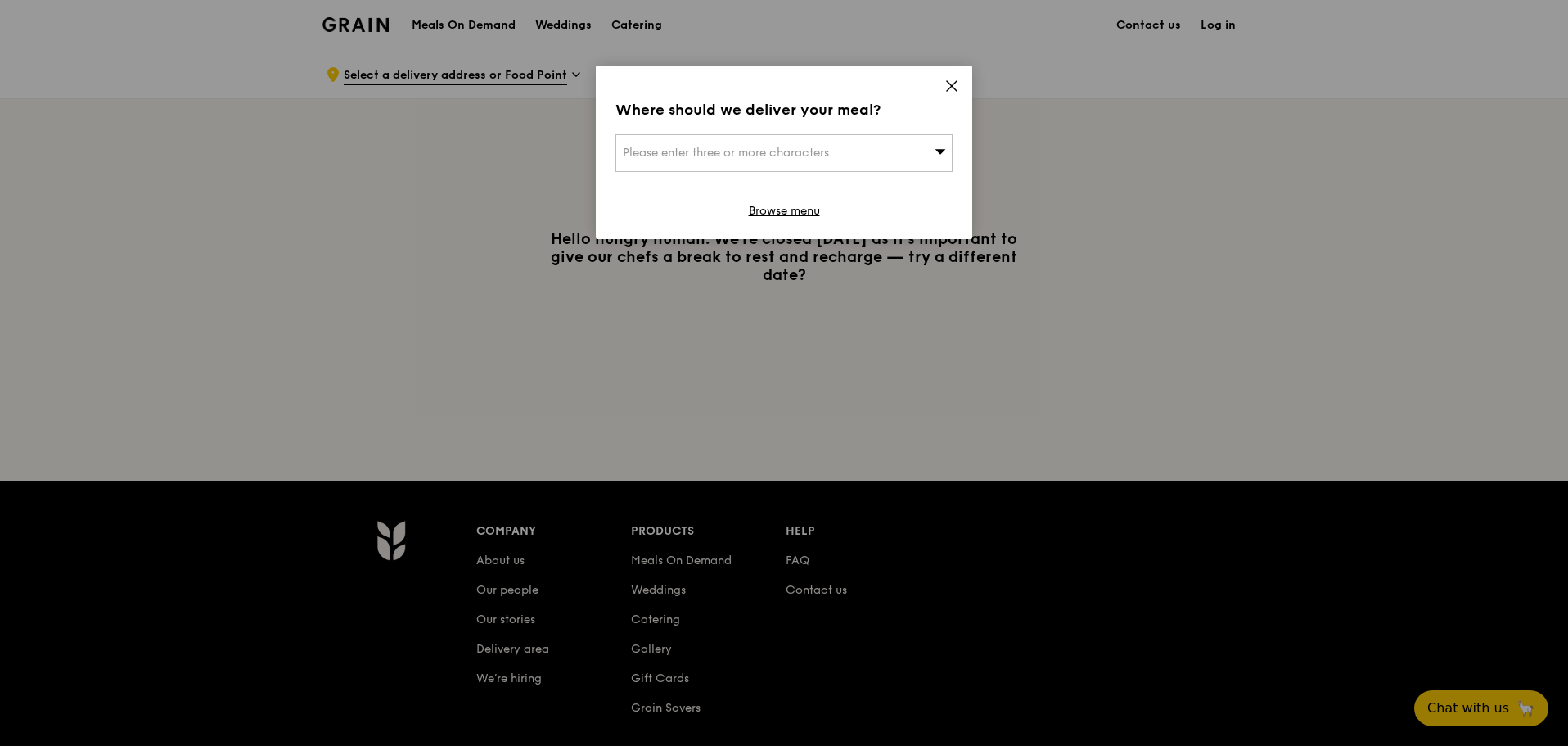
click at [852, 148] on div "Please enter three or more characters" at bounding box center [783, 152] width 337 height 37
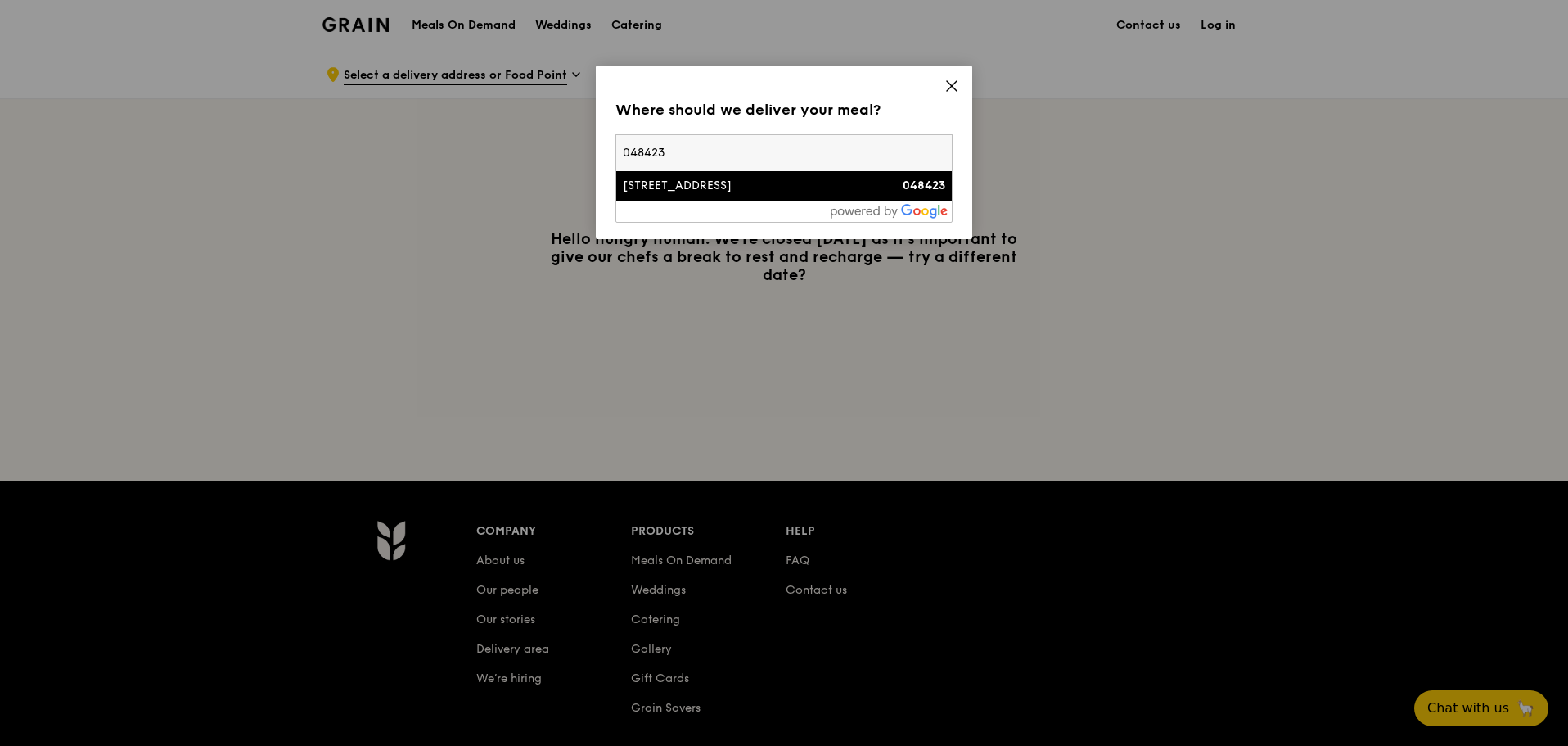
type input "048423"
click at [861, 184] on div "[STREET_ADDRESS]" at bounding box center [743, 186] width 242 height 16
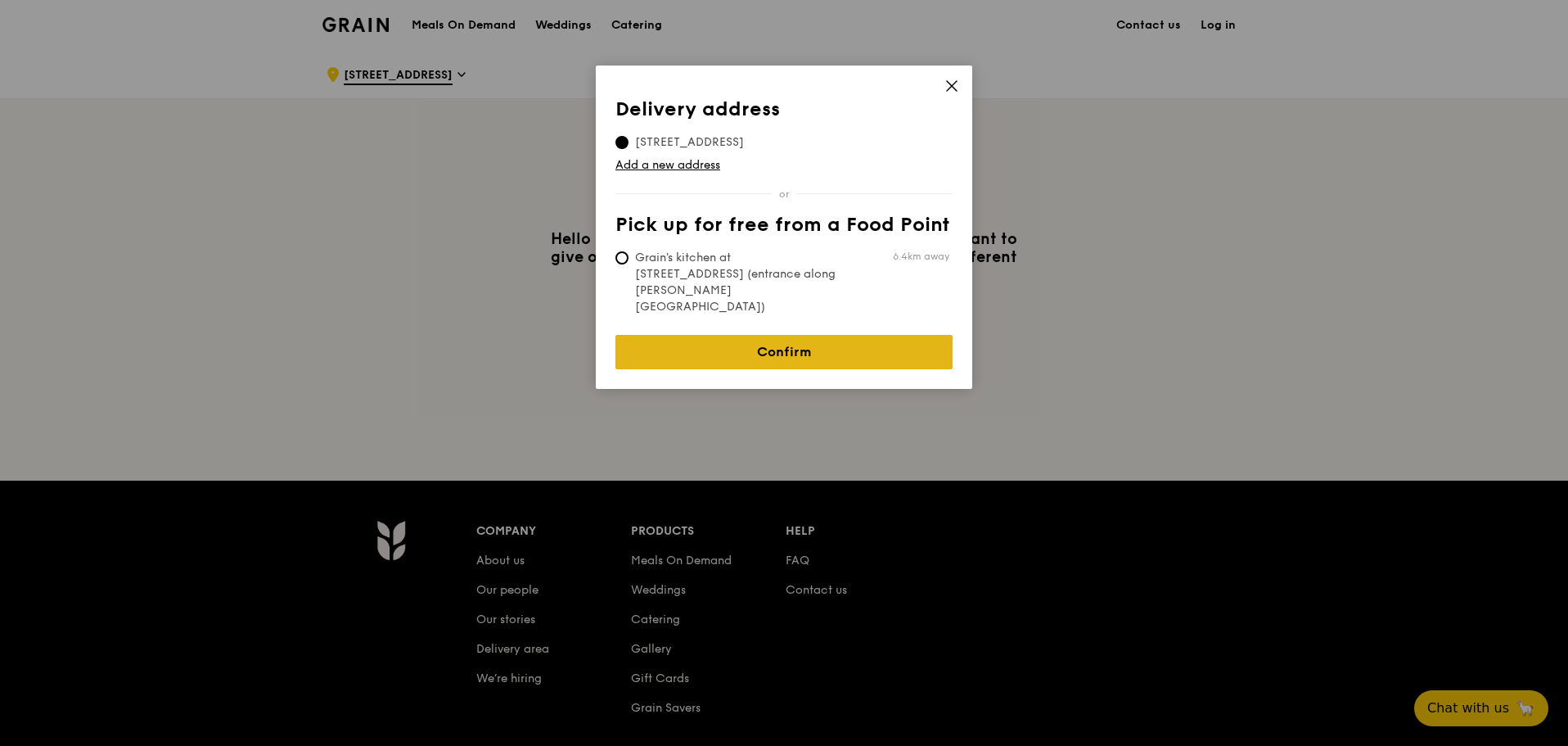
click at [827, 335] on link "Confirm" at bounding box center [783, 352] width 337 height 35
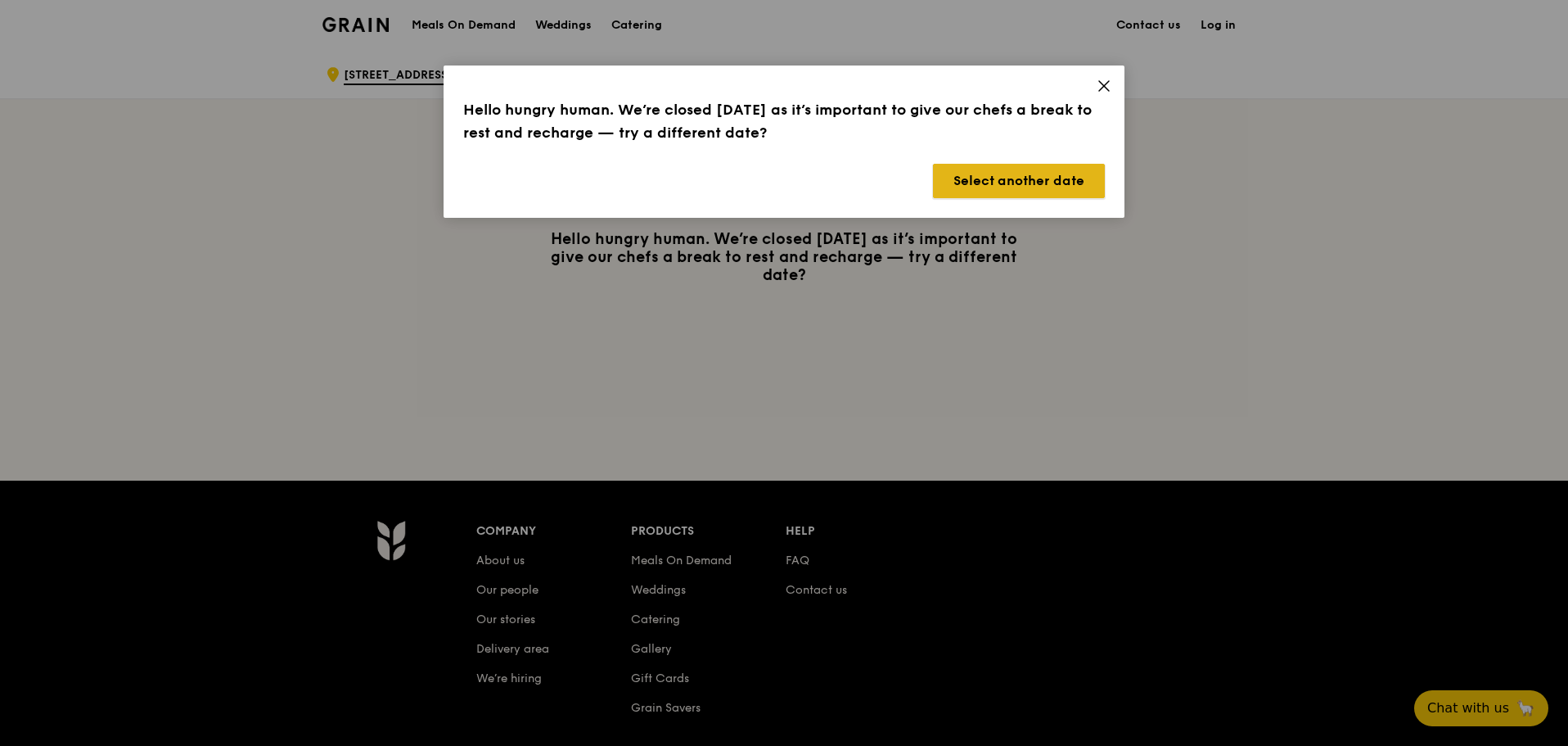
click at [1035, 174] on button "Select another date" at bounding box center [1019, 181] width 172 height 35
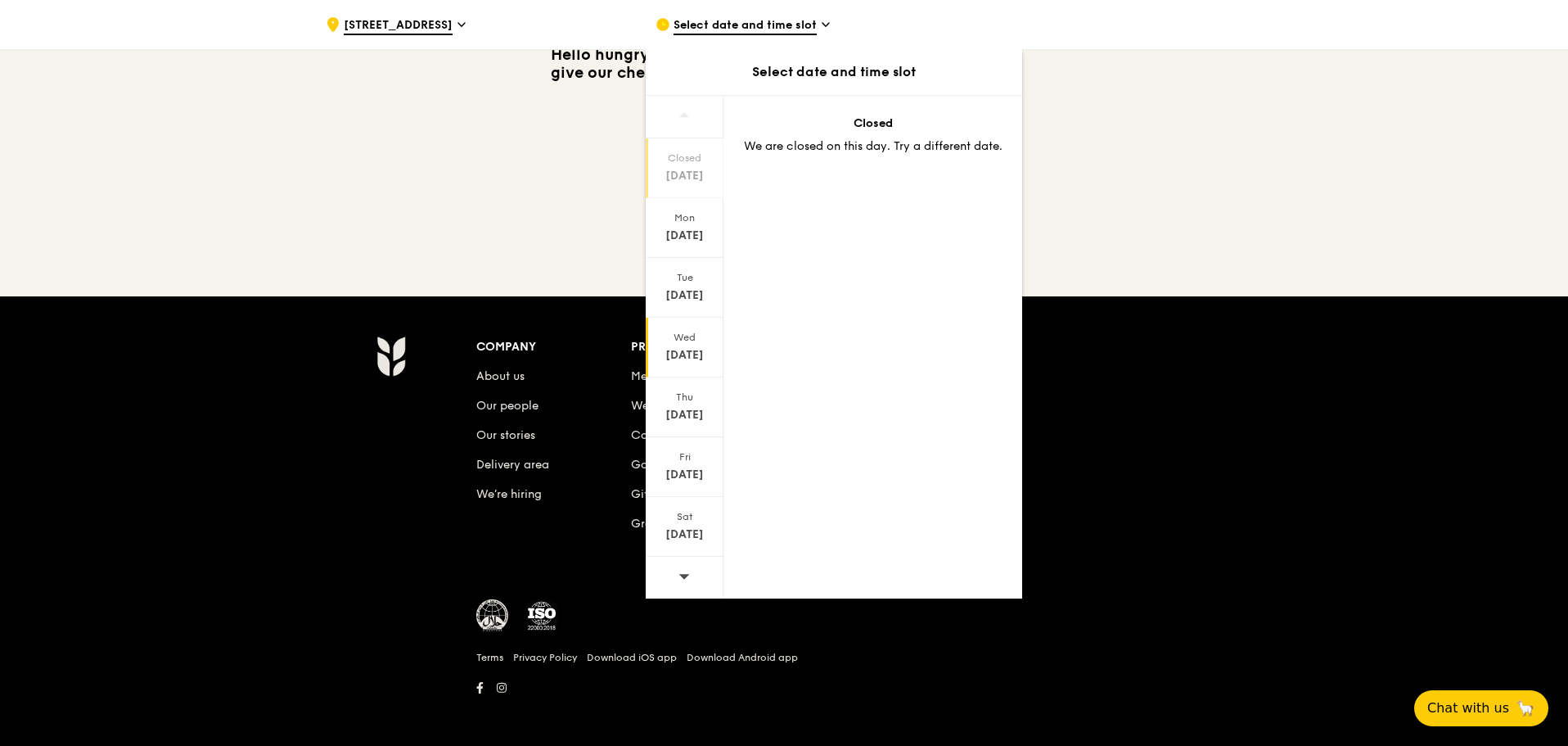
scroll to position [189, 0]
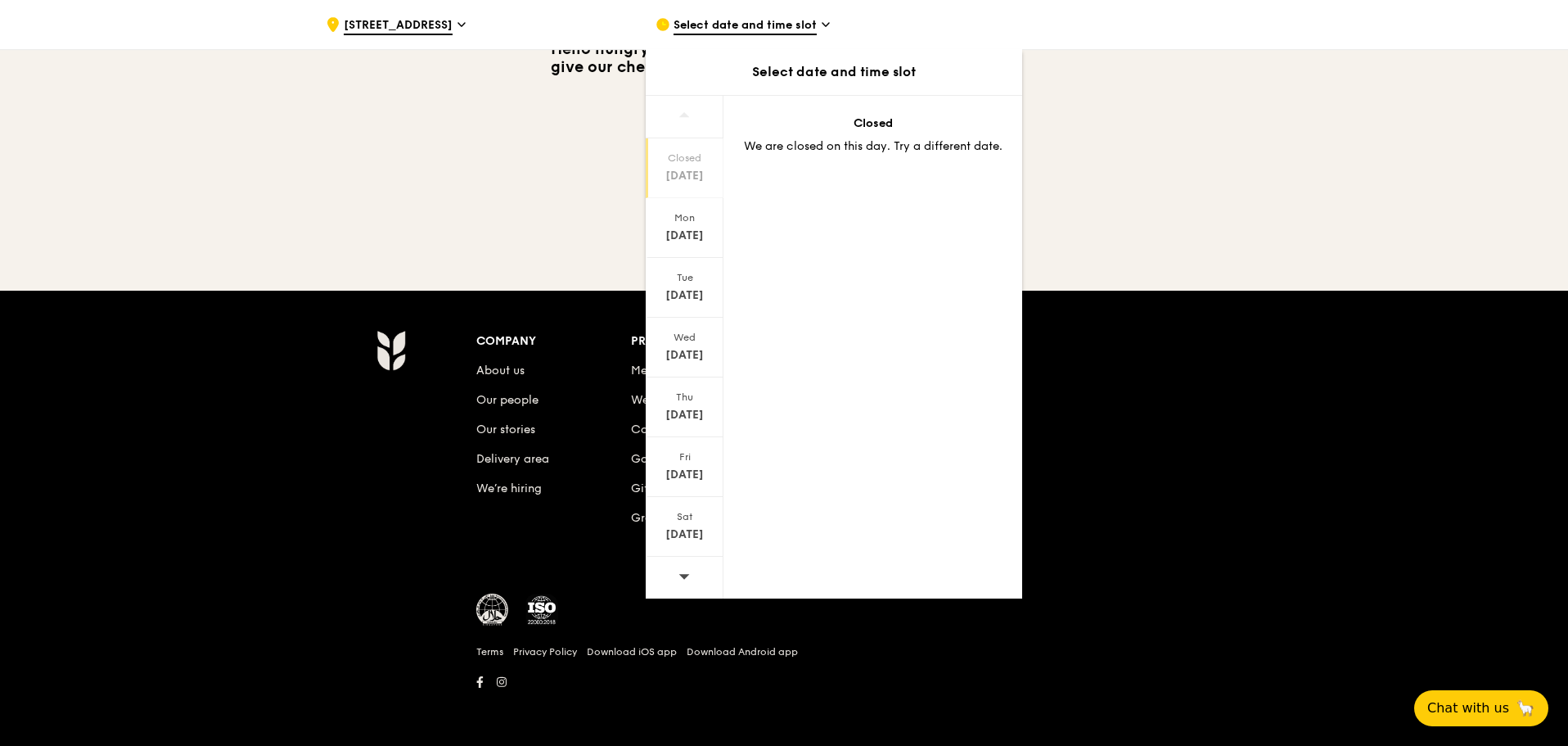
click at [676, 570] on div at bounding box center [685, 578] width 78 height 42
click at [696, 472] on div "[DATE]" at bounding box center [685, 475] width 73 height 16
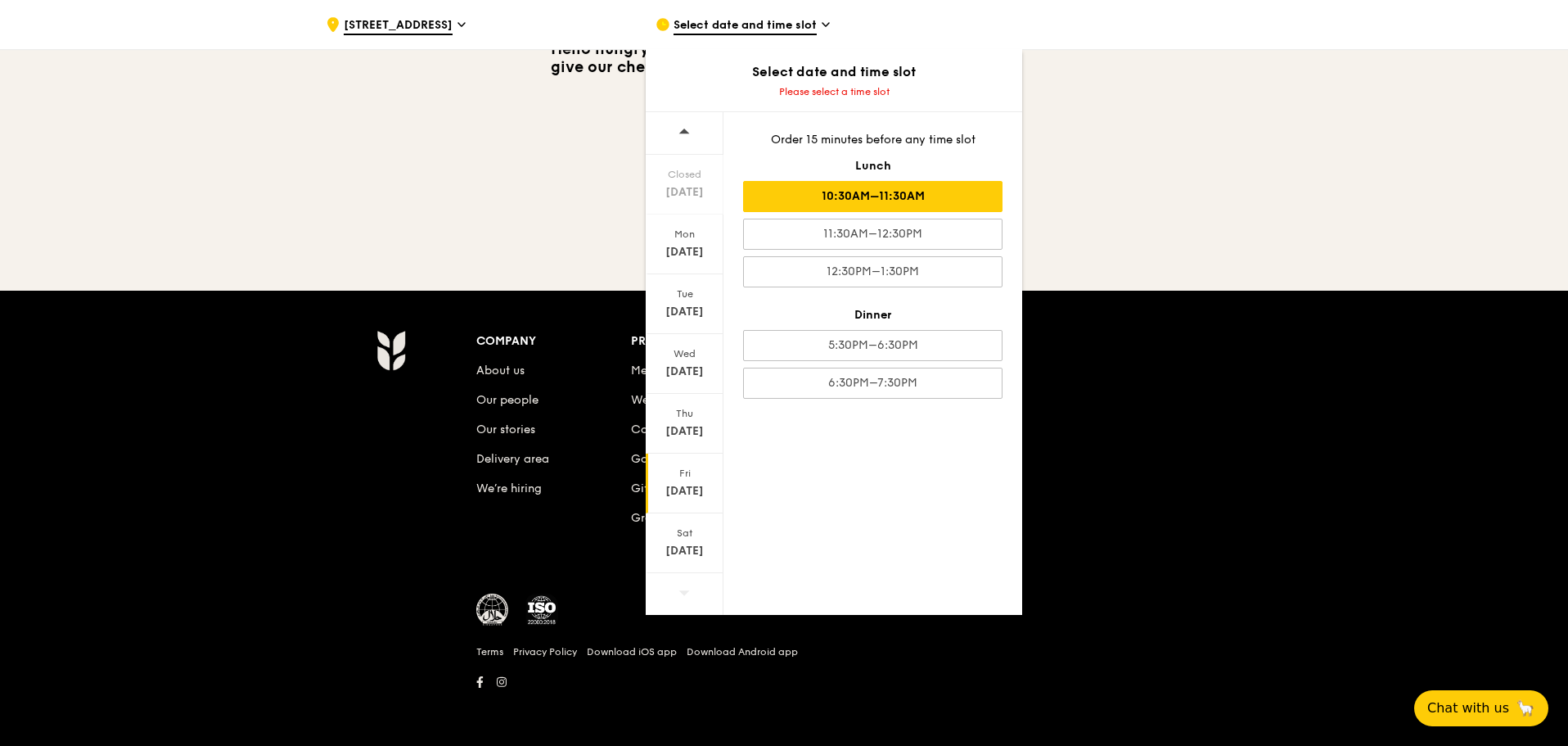
click at [918, 193] on div "10:30AM–11:30AM" at bounding box center [873, 196] width 259 height 31
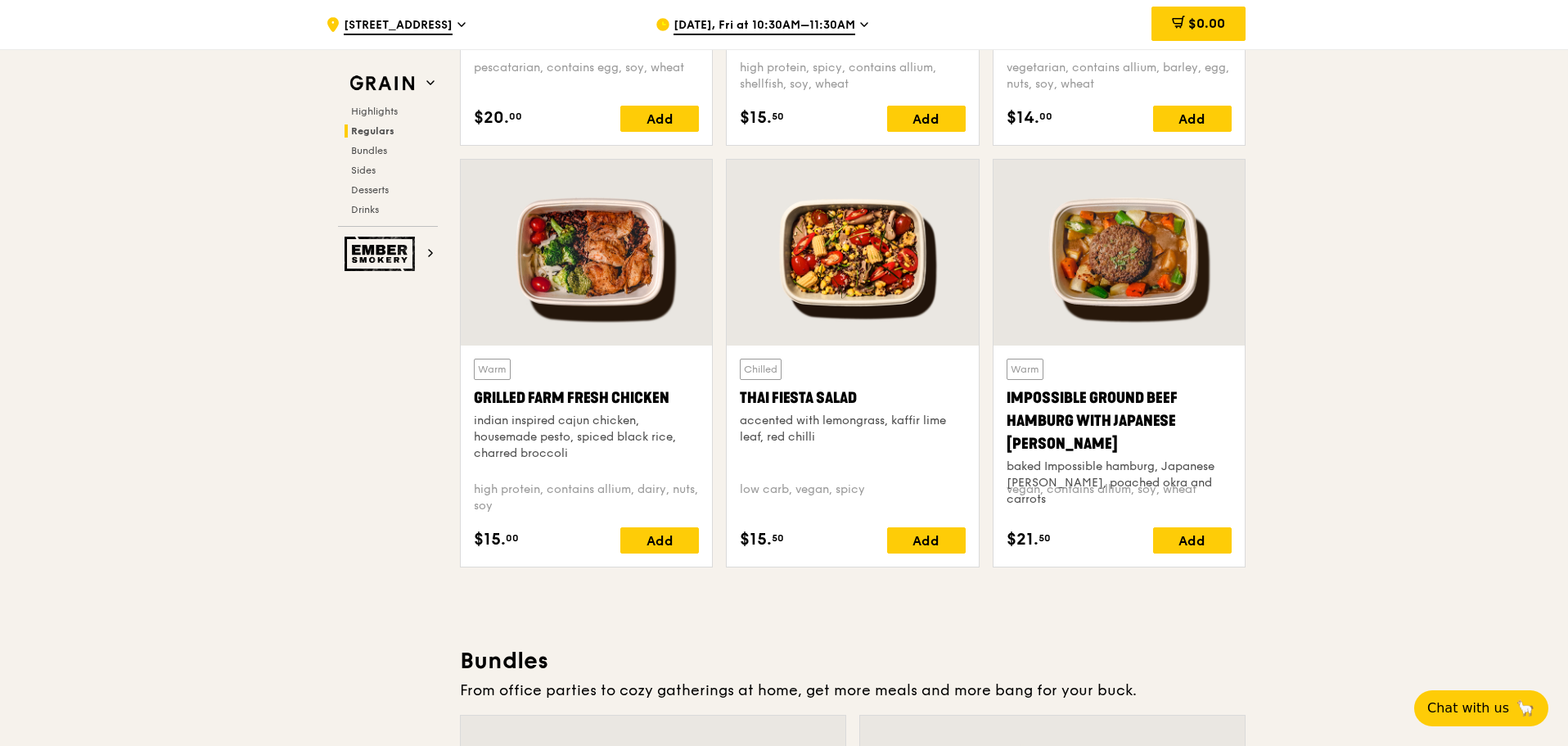
scroll to position [1908, 0]
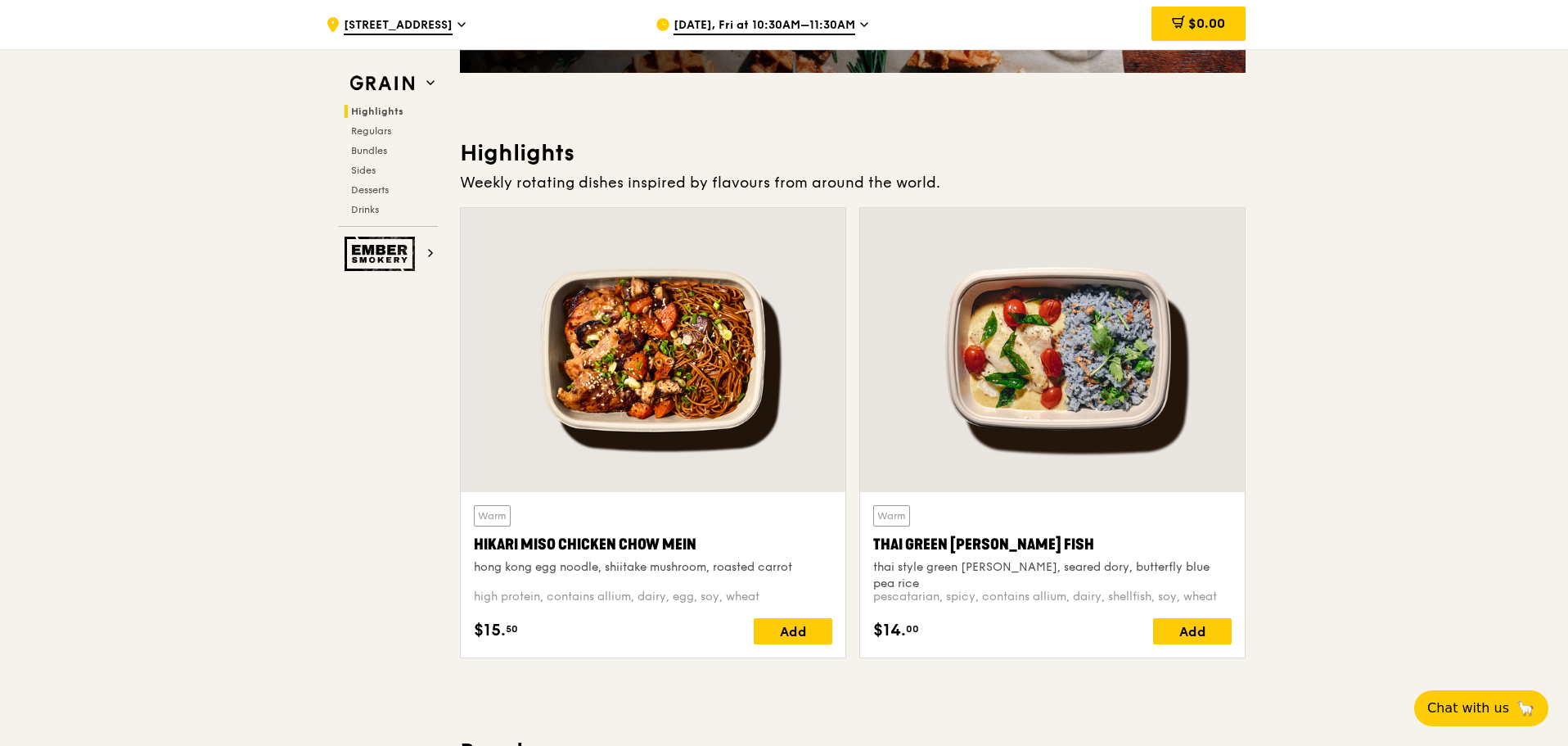
scroll to position [428, 0]
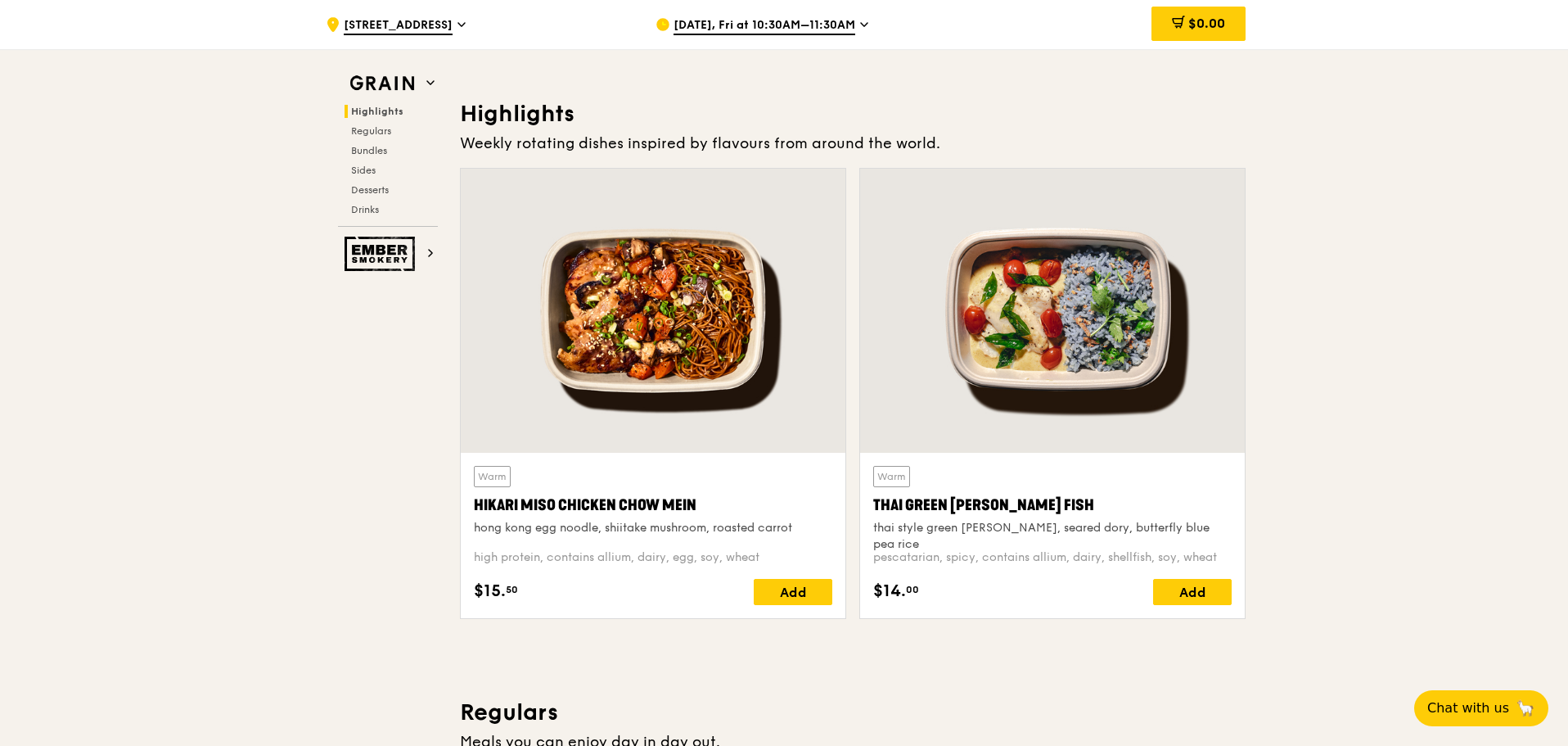
drag, startPoint x: 796, startPoint y: 528, endPoint x: 477, endPoint y: 531, distance: 319.0
click at [477, 531] on div "hong kong egg noodle, shiitake mushroom, roasted carrot" at bounding box center [653, 528] width 359 height 16
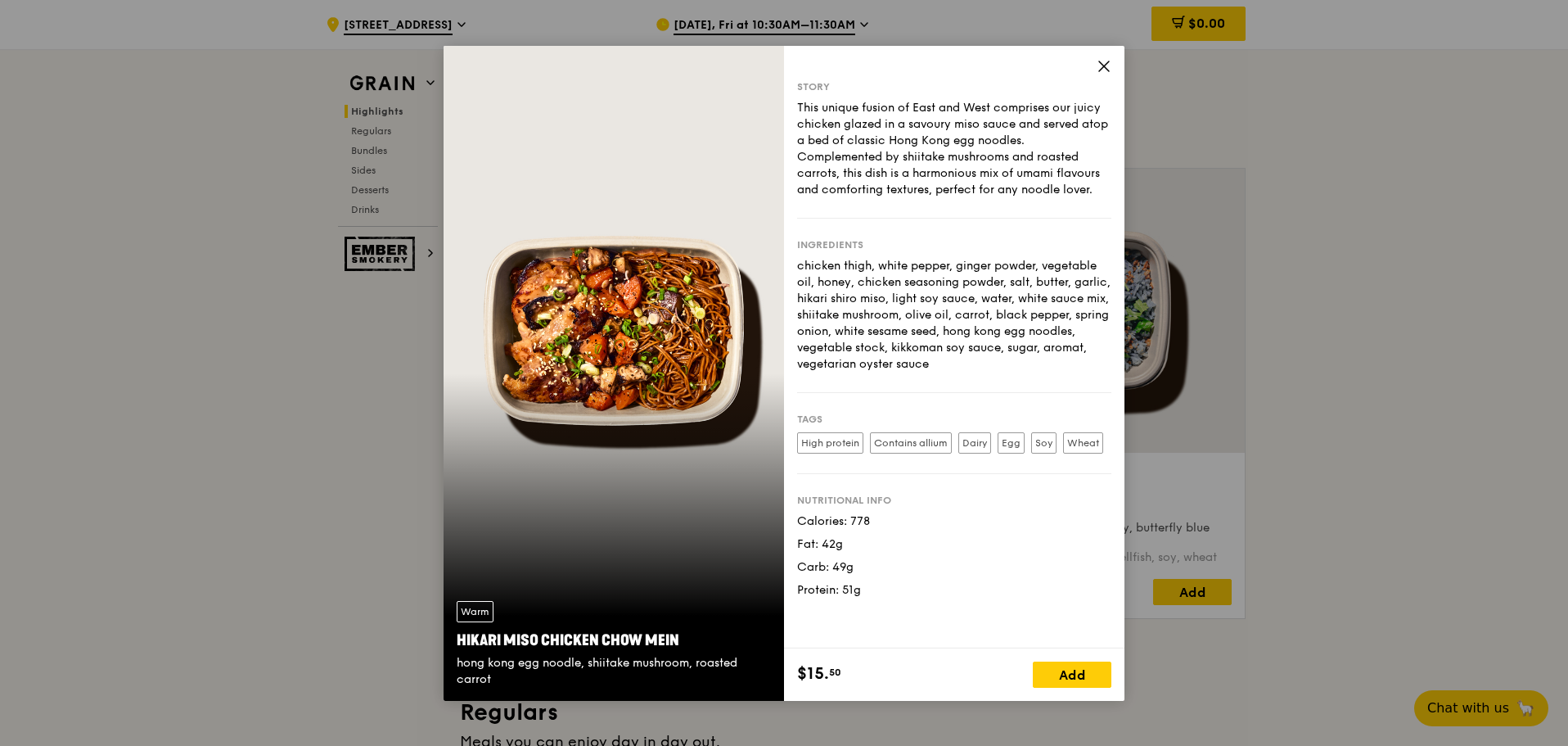
click at [1100, 68] on icon at bounding box center [1104, 67] width 15 height 15
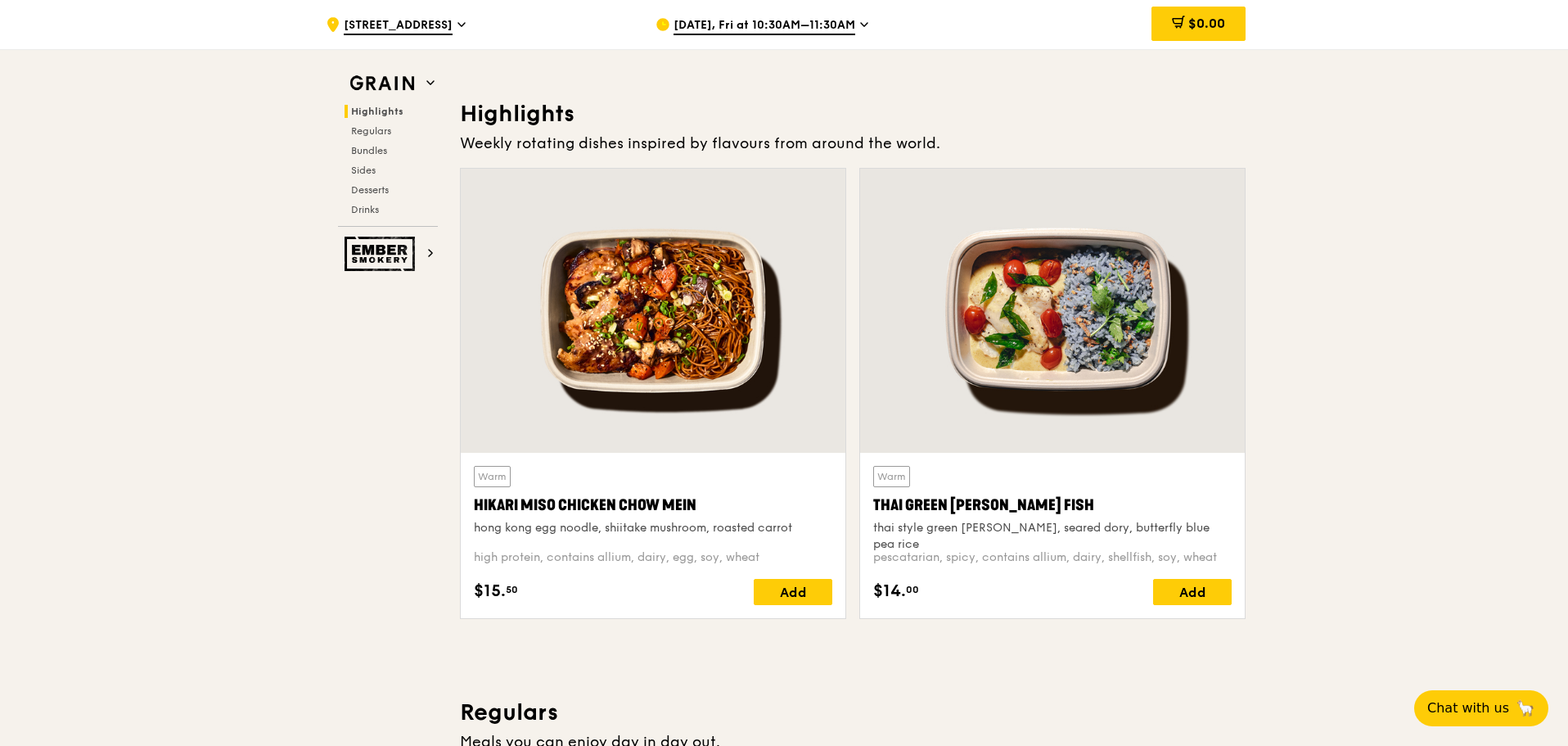
drag, startPoint x: 797, startPoint y: 528, endPoint x: 476, endPoint y: 529, distance: 321.0
click at [476, 529] on div "hong kong egg noodle, shiitake mushroom, roasted carrot" at bounding box center [653, 528] width 359 height 16
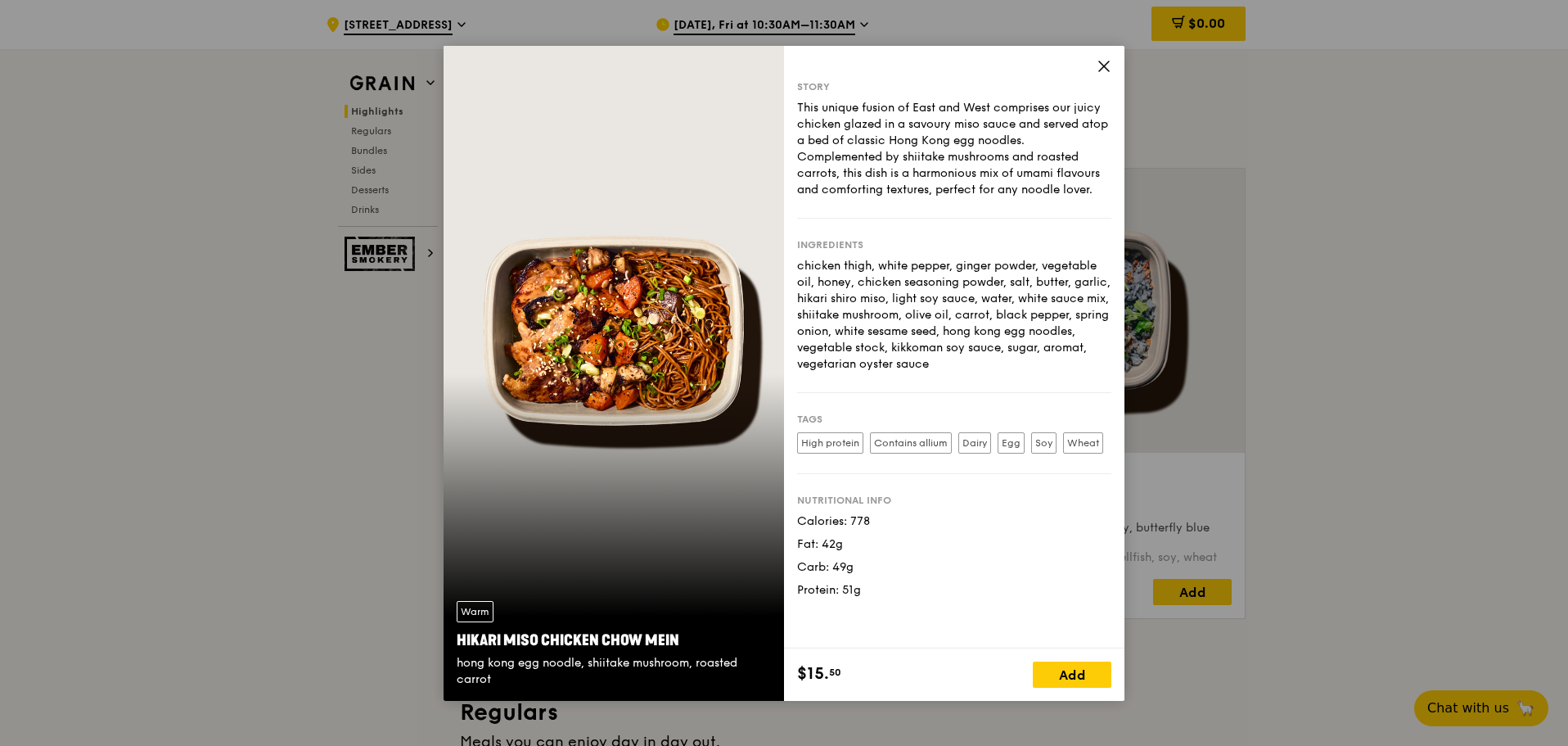
click at [1107, 61] on icon at bounding box center [1104, 67] width 15 height 15
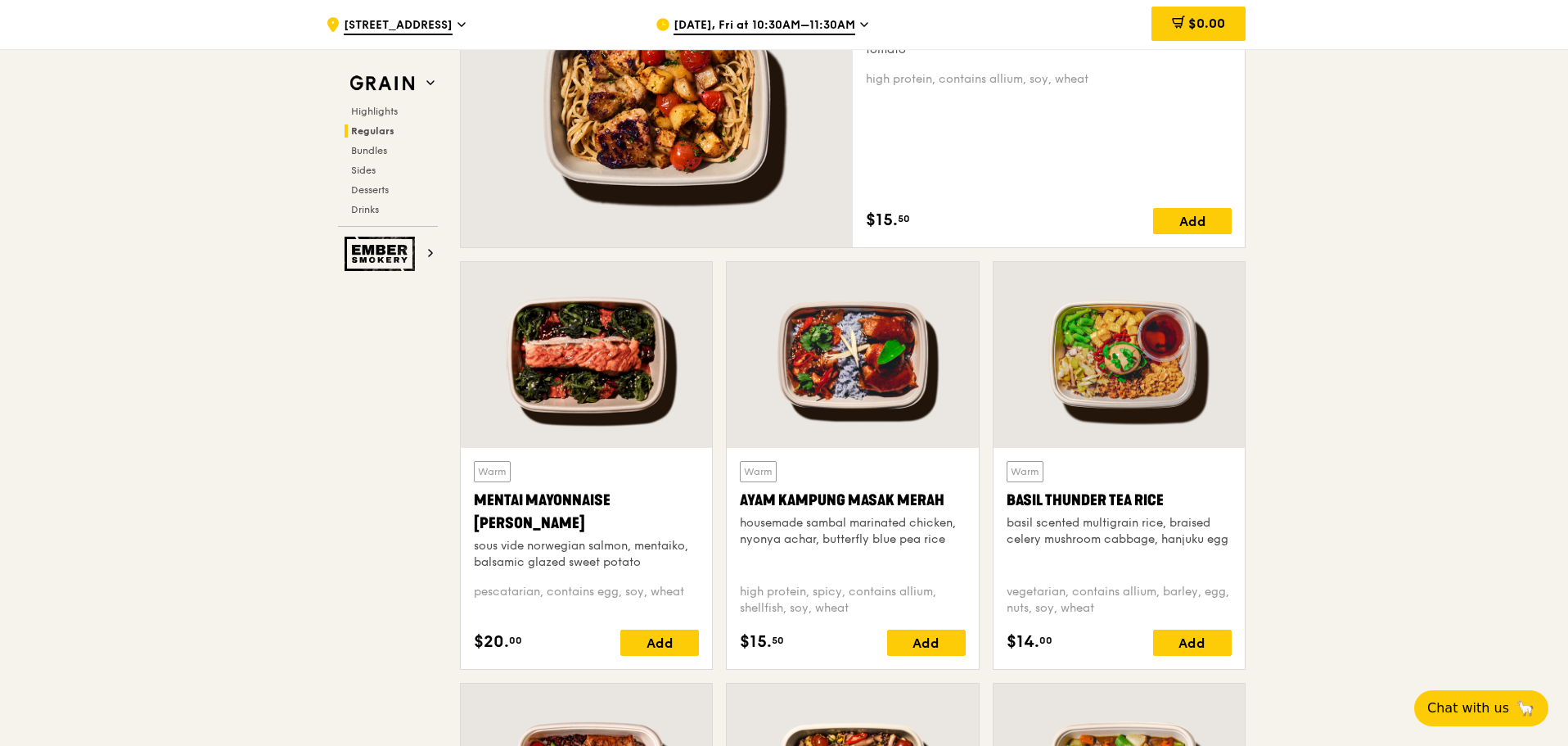
scroll to position [1247, 0]
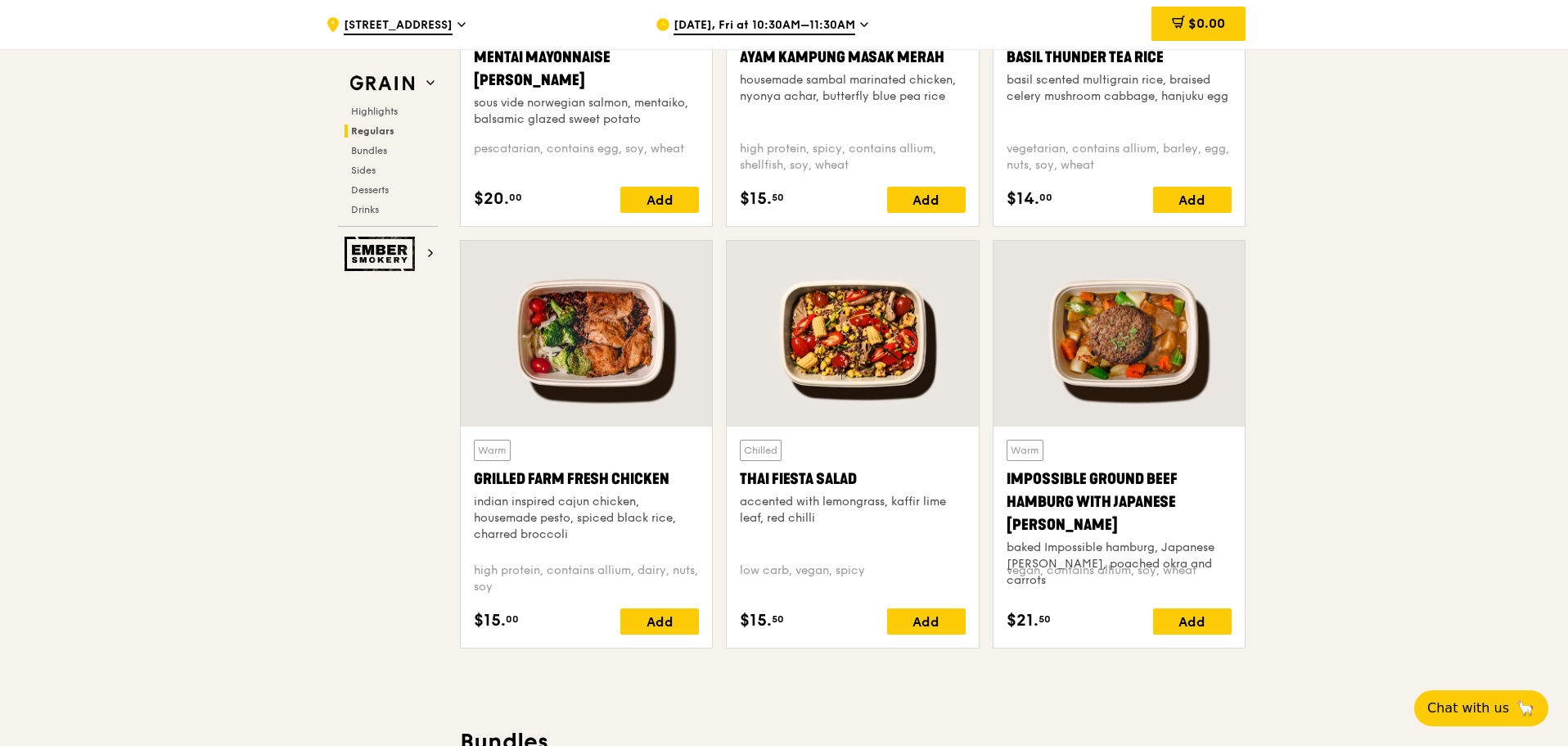
scroll to position [1739, 0]
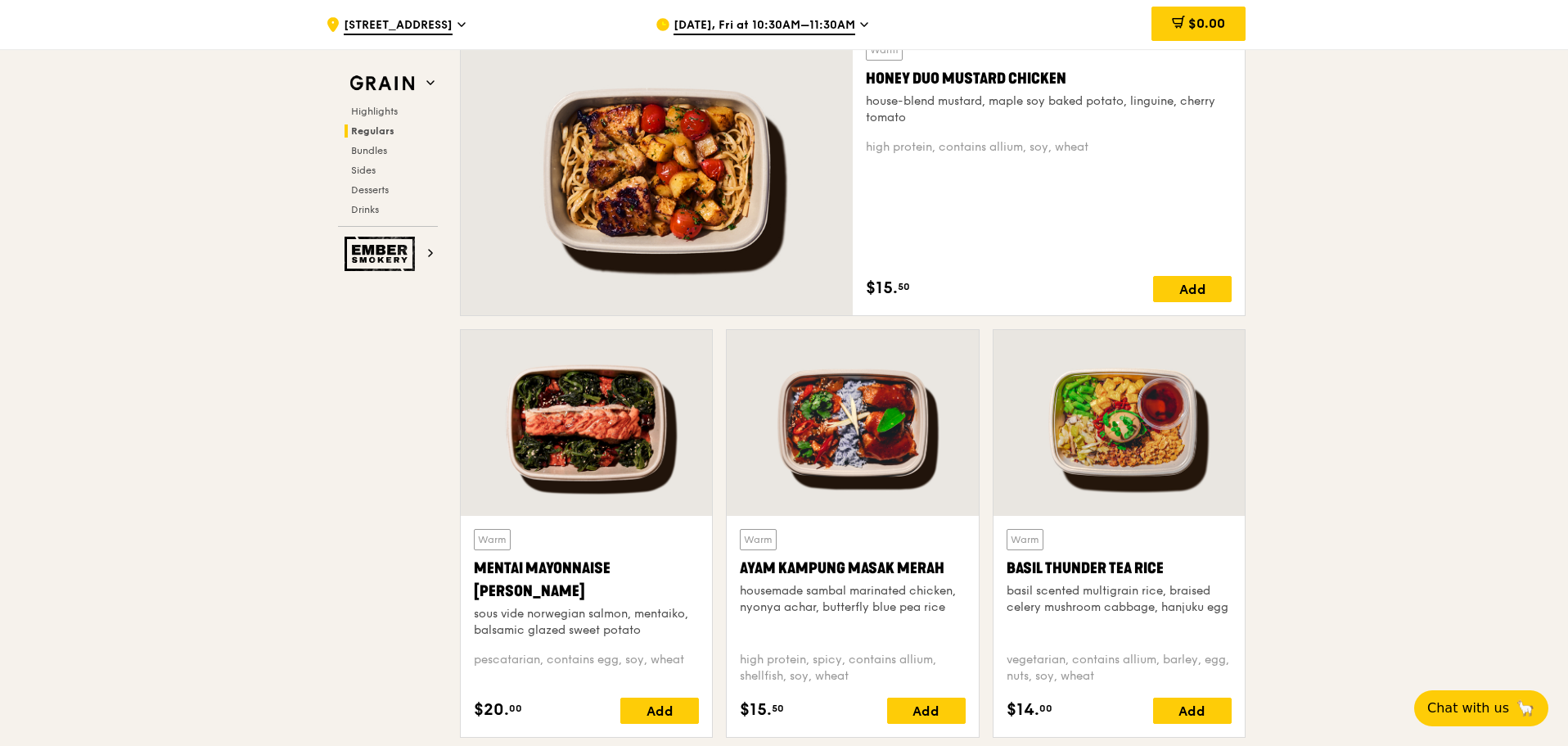
scroll to position [1165, 0]
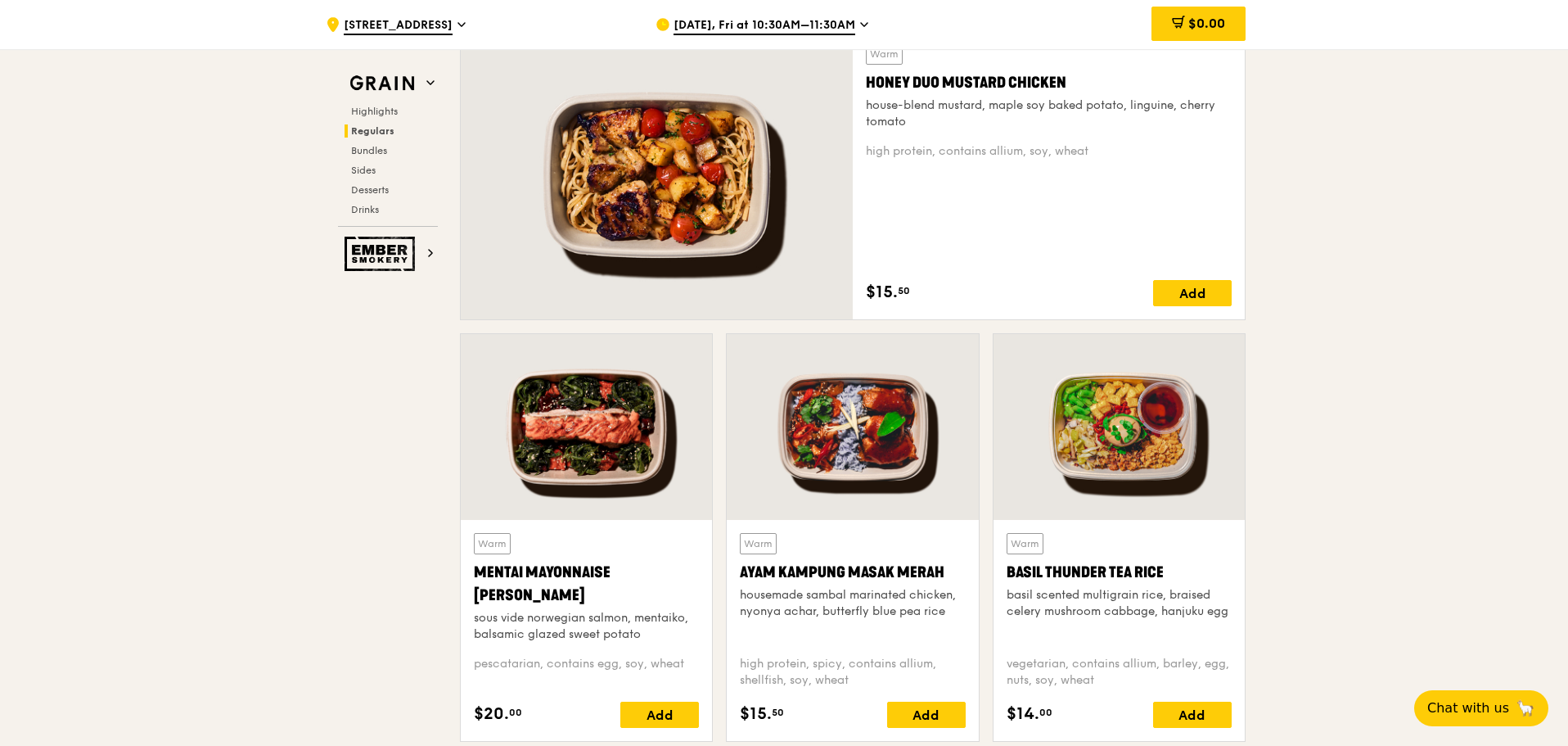
click at [603, 447] on div at bounding box center [586, 427] width 251 height 186
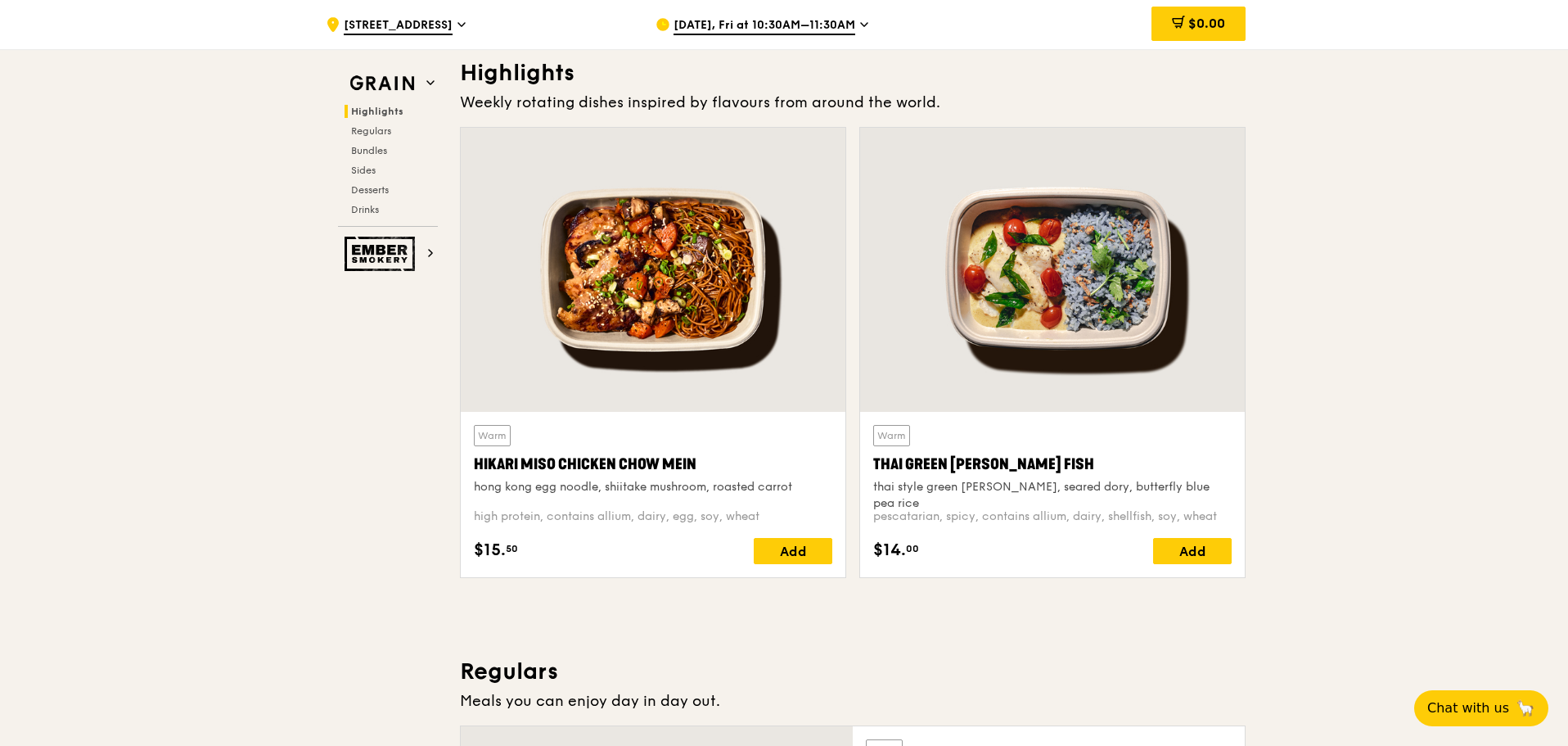
scroll to position [428, 0]
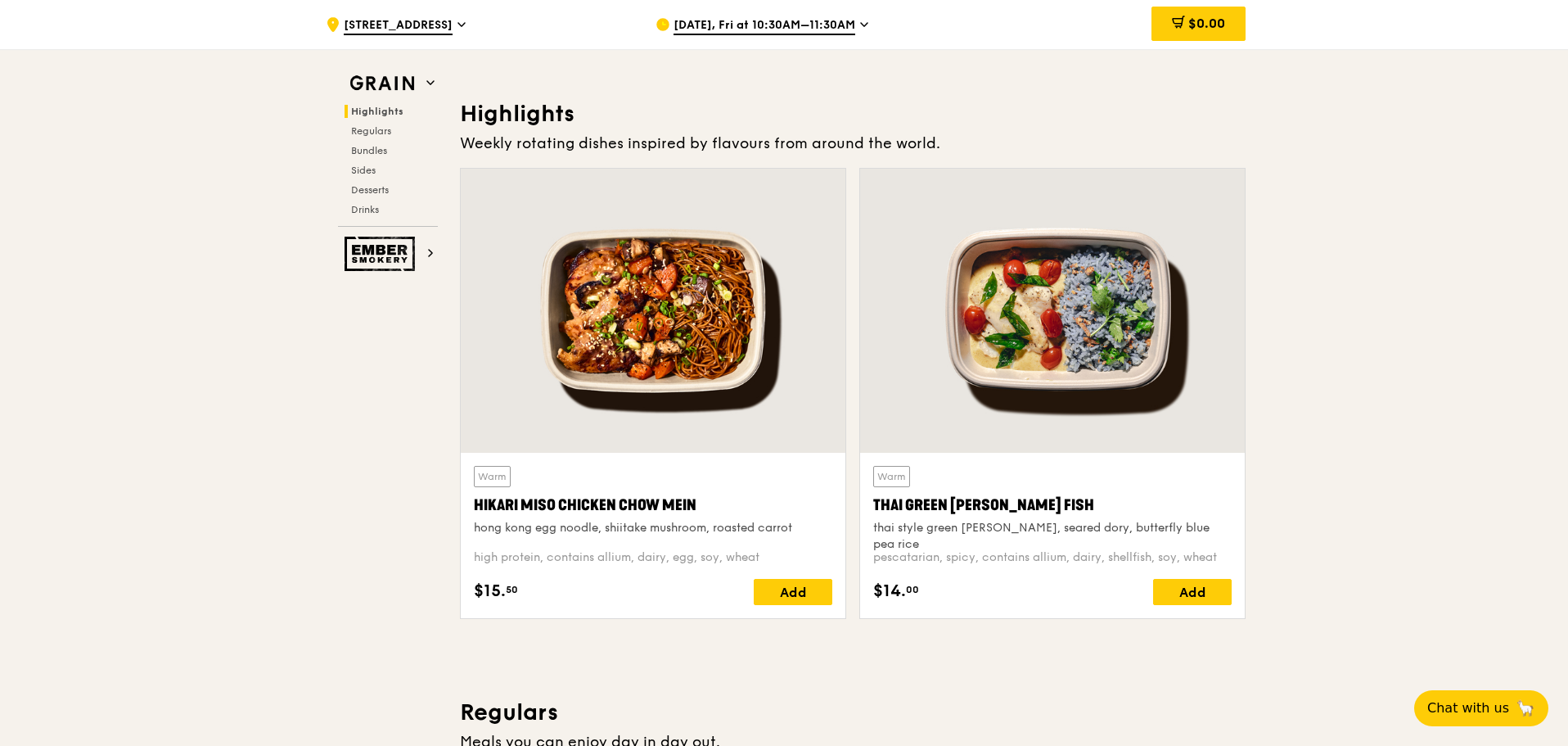
click at [694, 320] on div at bounding box center [653, 310] width 384 height 284
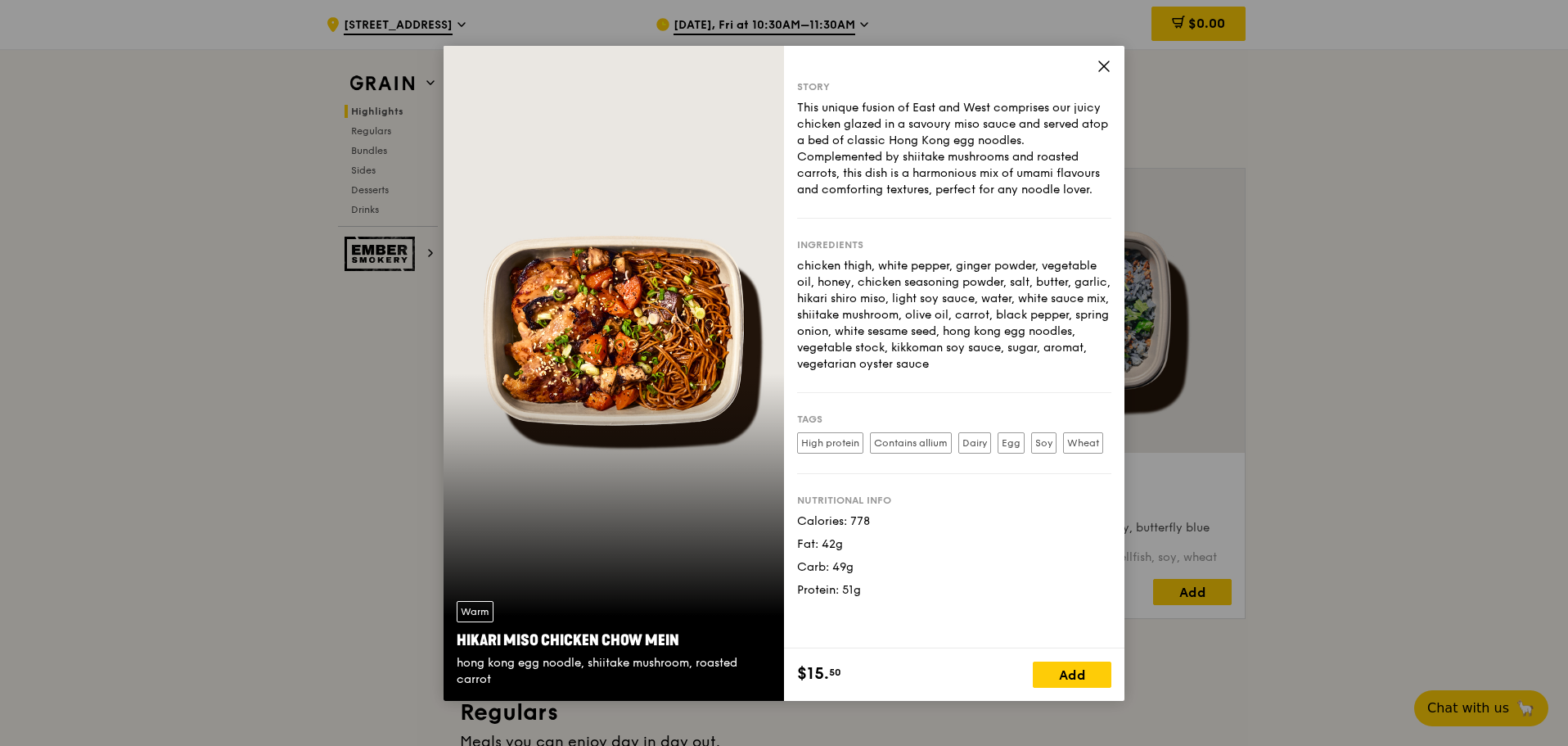
click at [1392, 605] on div "Warm Hikari Miso Chicken Chow Mein hong kong egg noodle, shiitake mushroom, roa…" at bounding box center [784, 373] width 1568 height 746
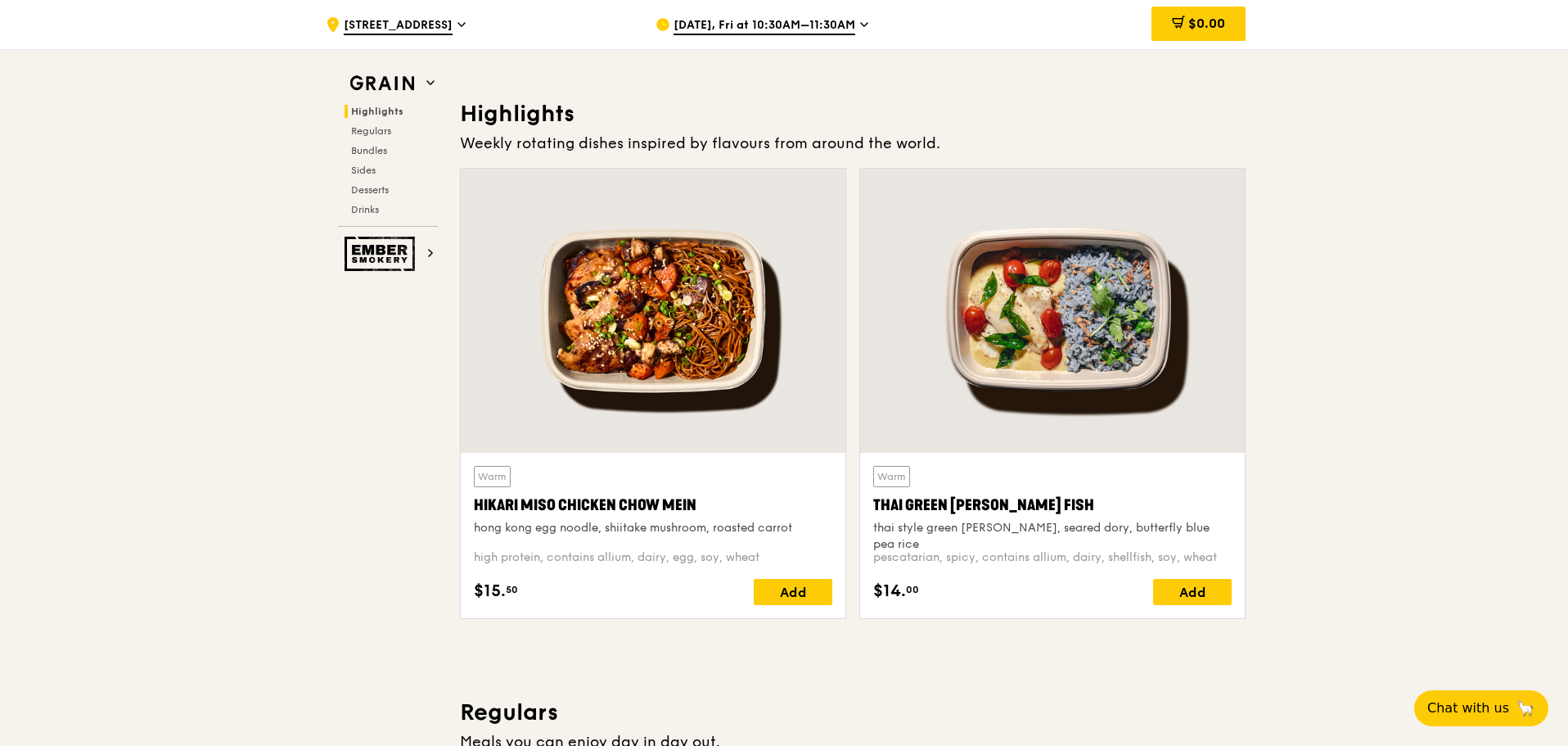
click at [1035, 361] on div at bounding box center [1052, 310] width 384 height 284
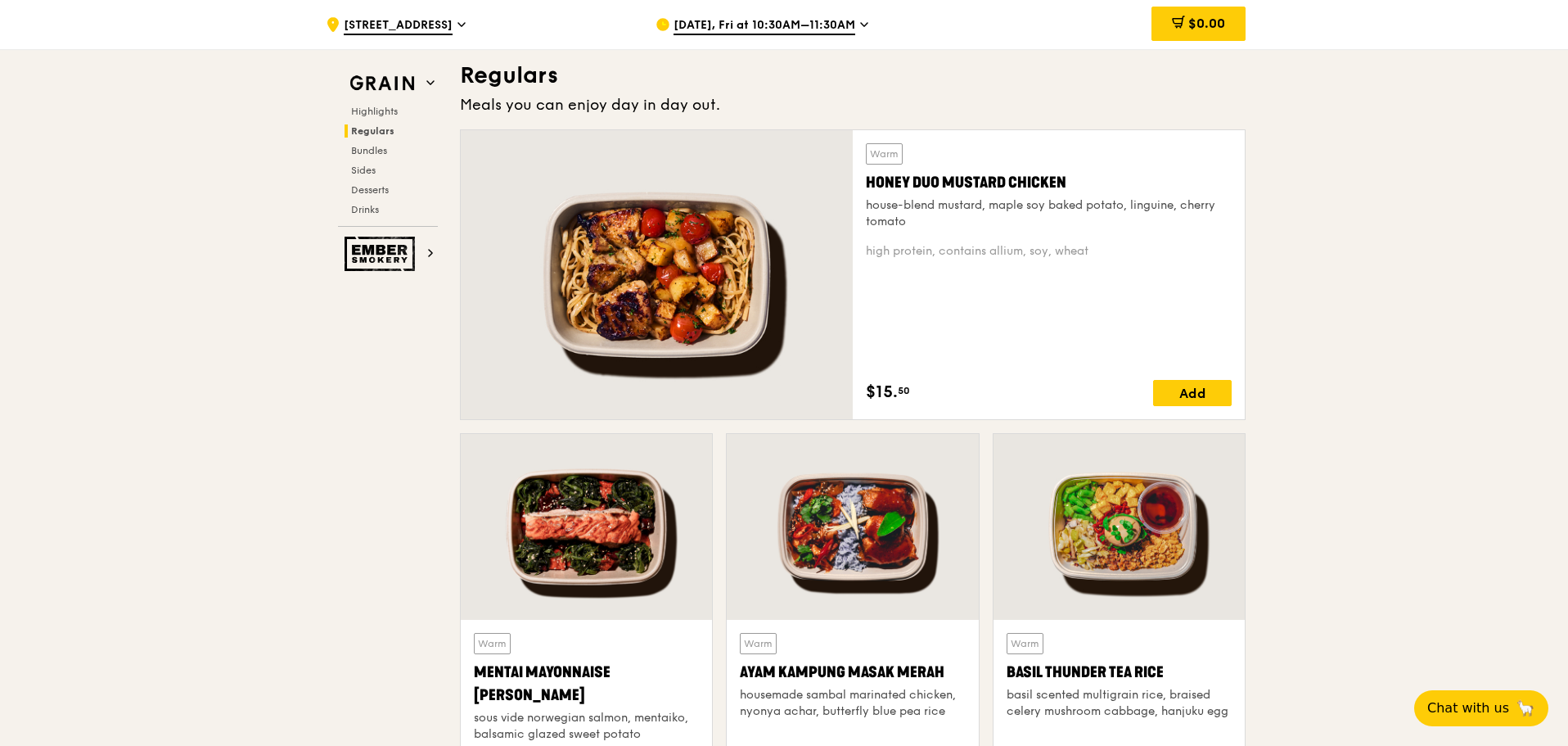
scroll to position [1165, 0]
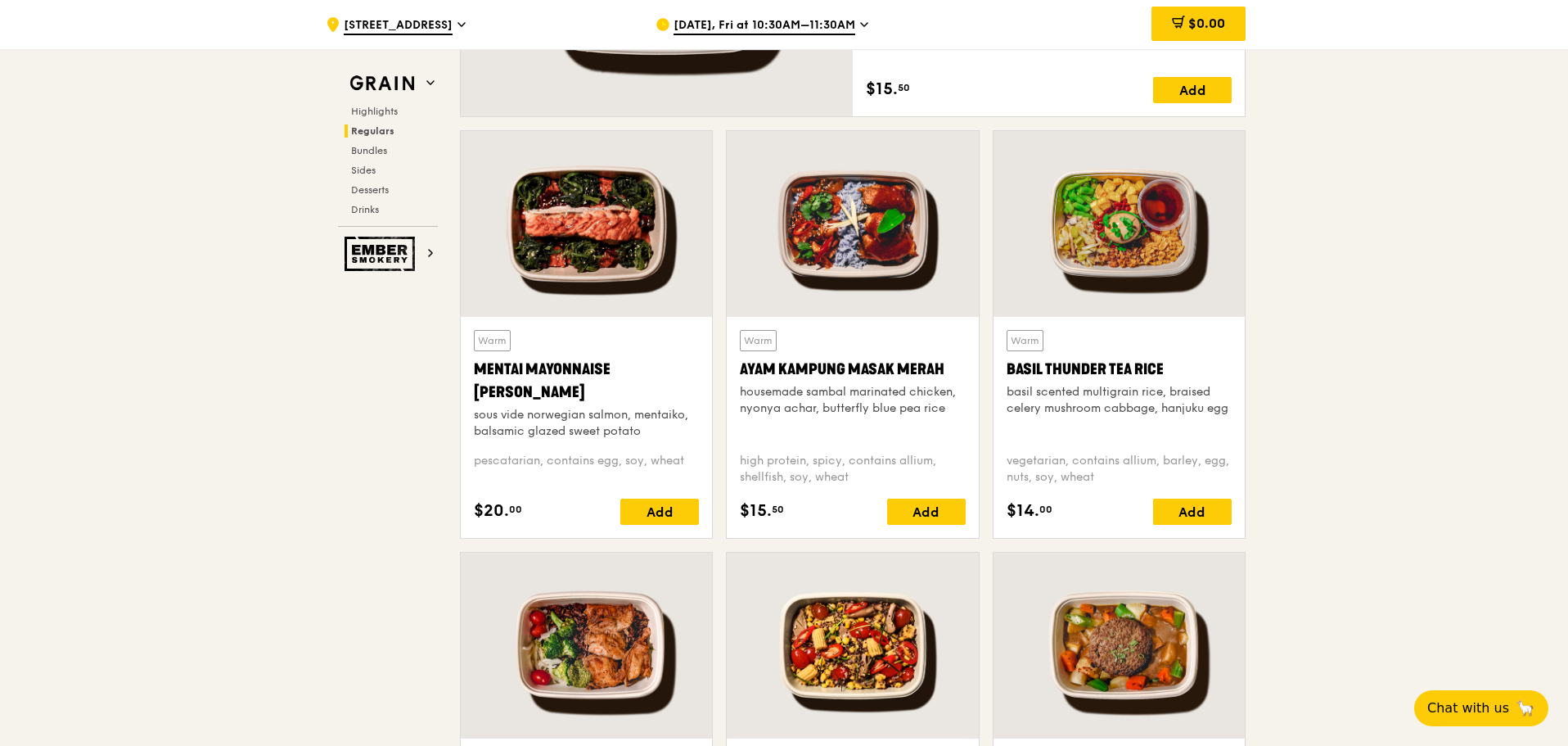
scroll to position [1411, 0]
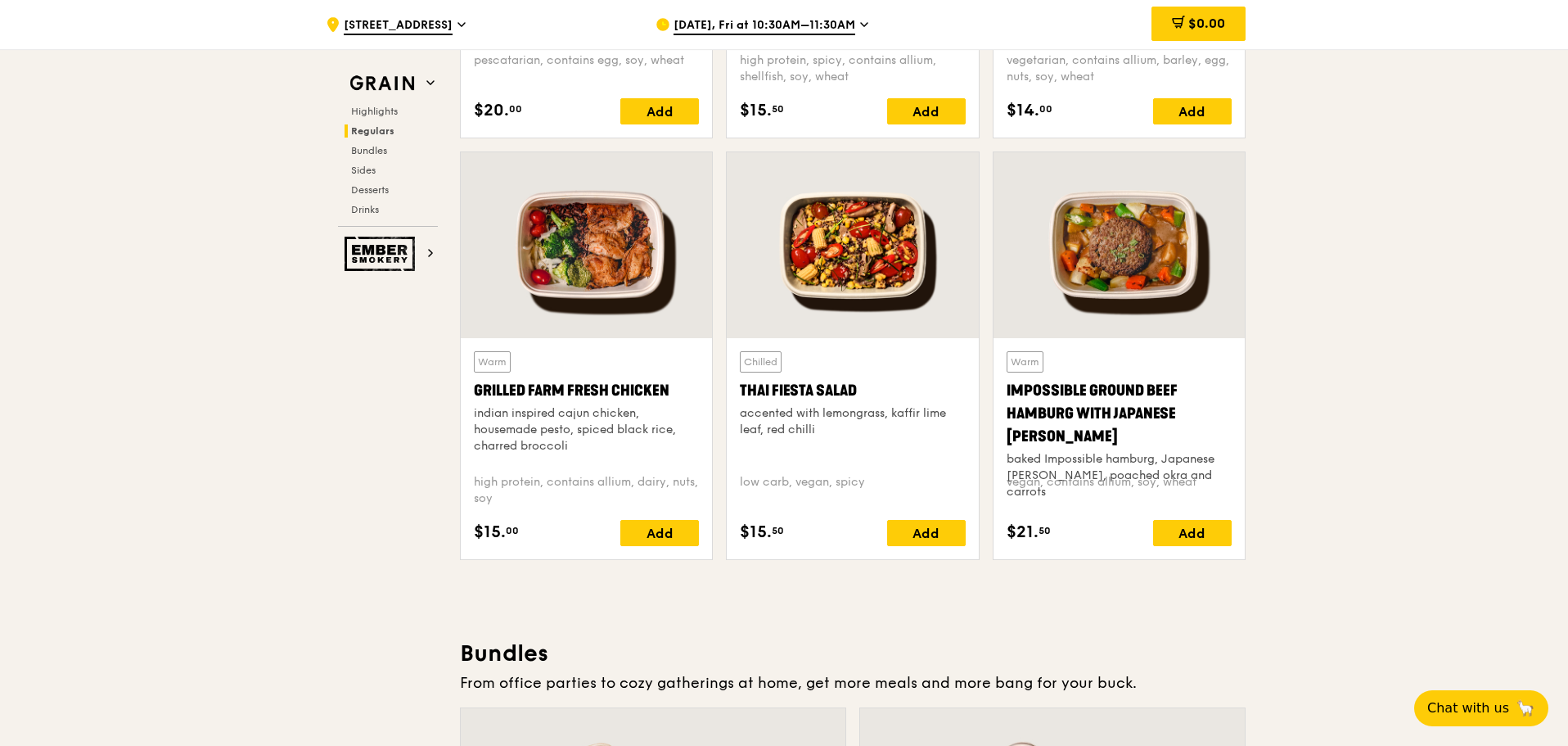
scroll to position [1821, 0]
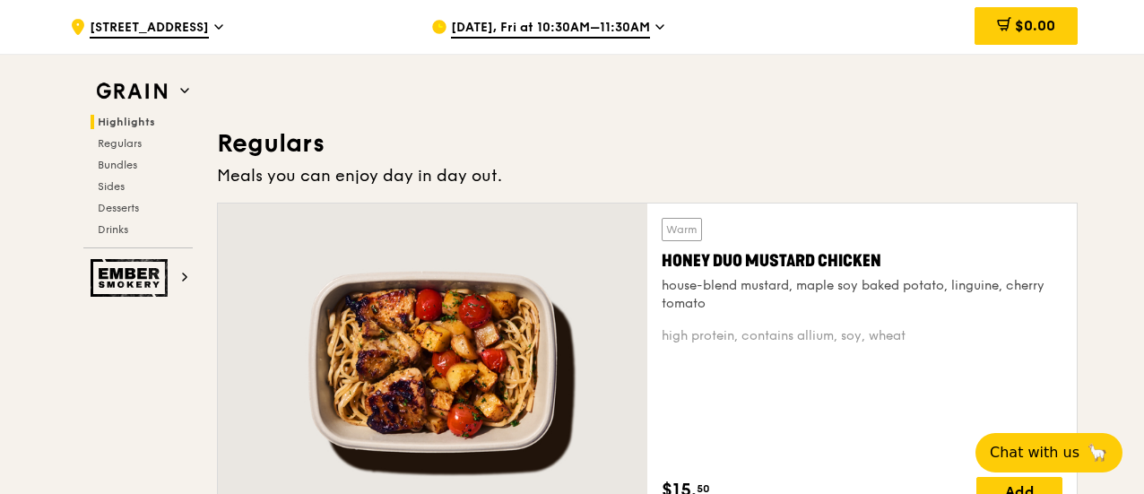
scroll to position [1275, 0]
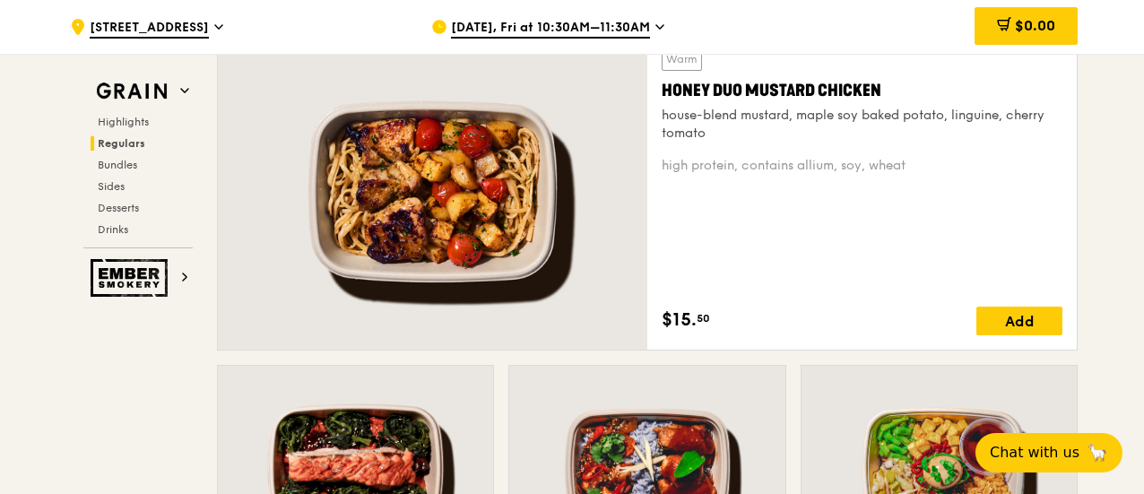
drag, startPoint x: 712, startPoint y: 129, endPoint x: 665, endPoint y: 117, distance: 48.3
click at [665, 117] on div "house-blend mustard, maple soy baked potato, linguine, cherry tomato" at bounding box center [862, 125] width 401 height 36
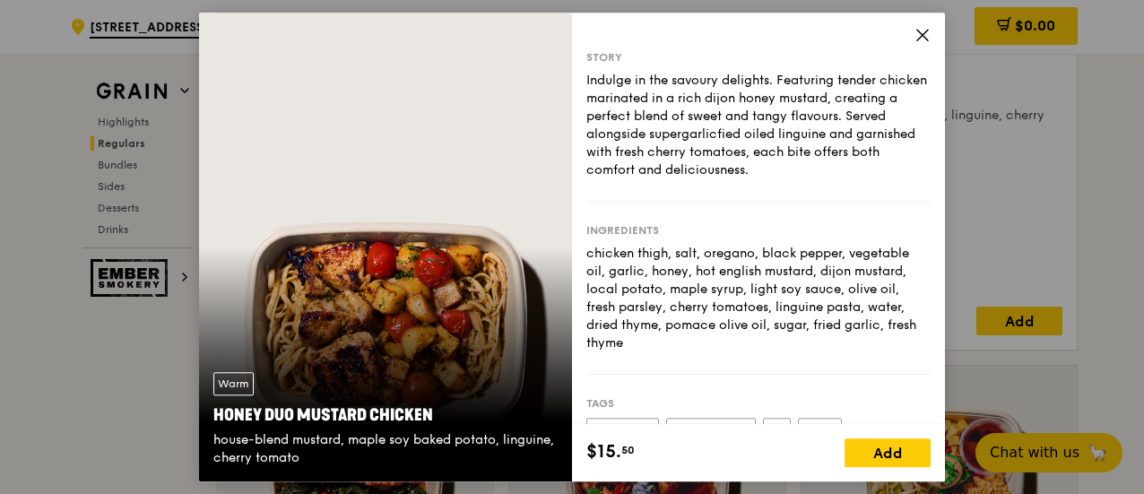
click at [924, 32] on icon at bounding box center [922, 35] width 11 height 11
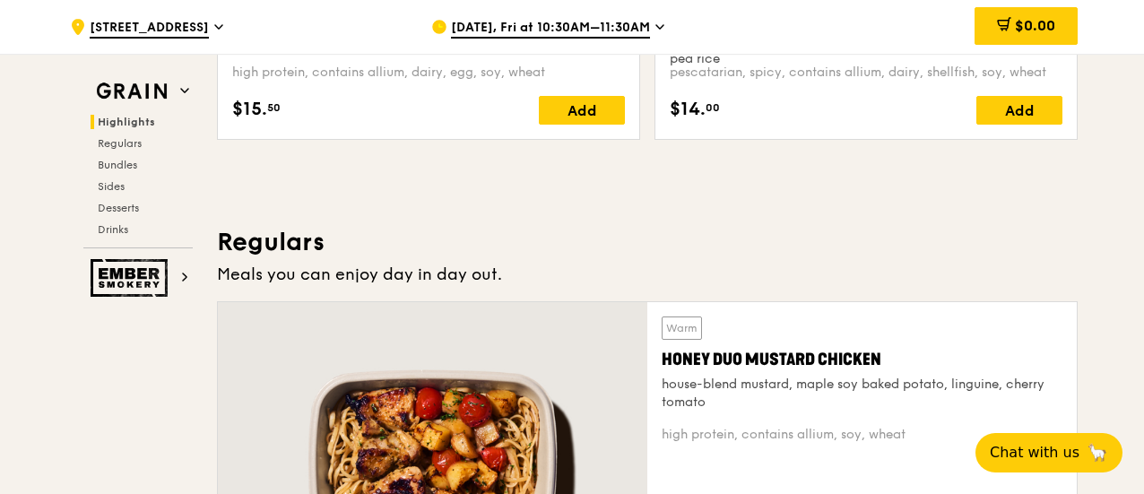
scroll to position [647, 0]
